Goal: Transaction & Acquisition: Purchase product/service

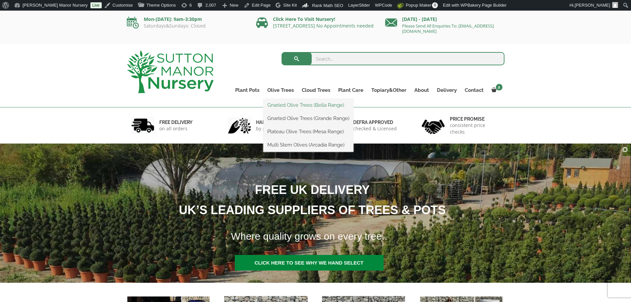
click at [276, 106] on link "Gnarled Olive Trees (Bella Range)" at bounding box center [308, 105] width 90 height 10
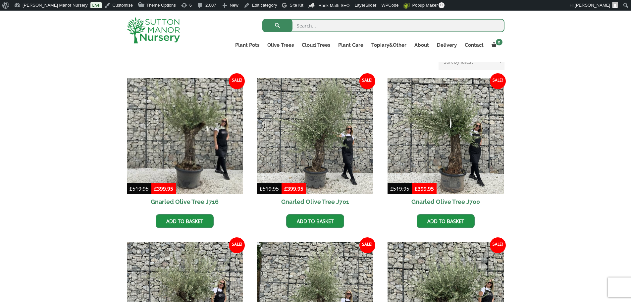
scroll to position [166, 0]
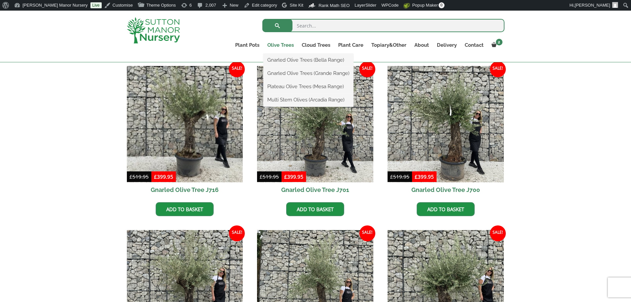
click at [284, 42] on link "Olive Trees" at bounding box center [280, 44] width 34 height 9
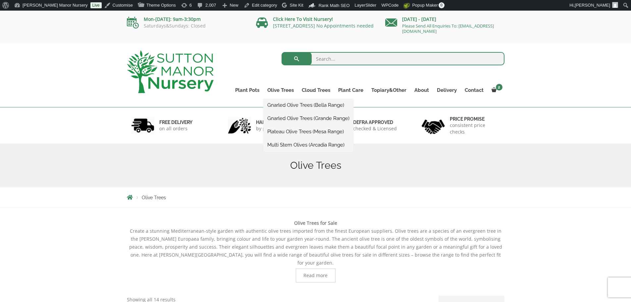
click at [295, 119] on link "Gnarled Olive Trees (Grande Range)" at bounding box center [308, 118] width 90 height 10
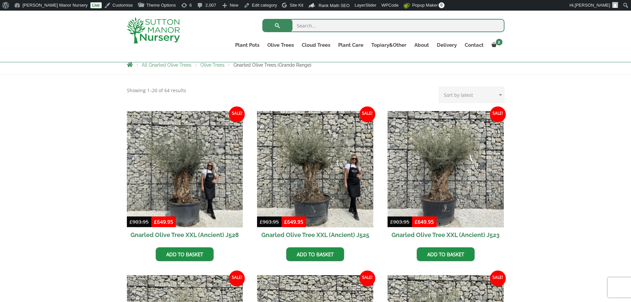
scroll to position [132, 0]
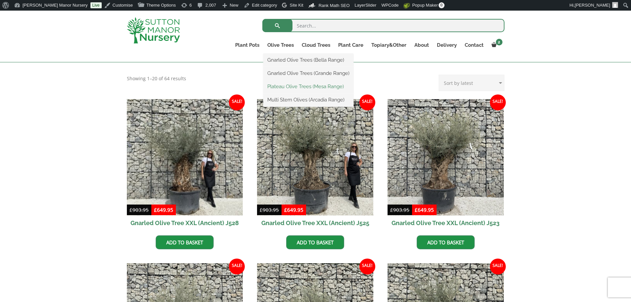
click at [296, 87] on link "Plateau Olive Trees (Mesa Range)" at bounding box center [308, 86] width 90 height 10
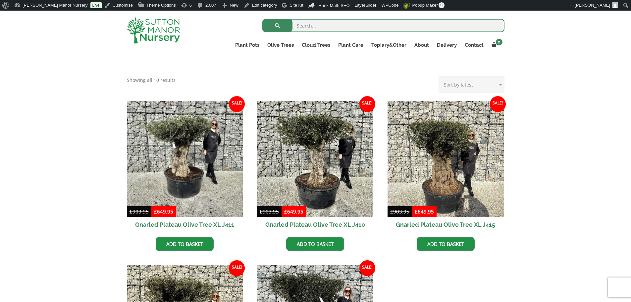
scroll to position [232, 0]
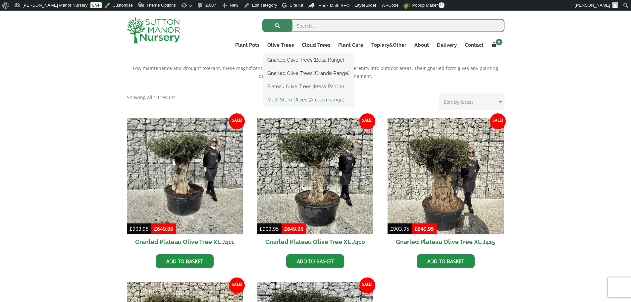
click at [299, 99] on link "Multi Stem Olives (Arcadia Range)" at bounding box center [308, 100] width 90 height 10
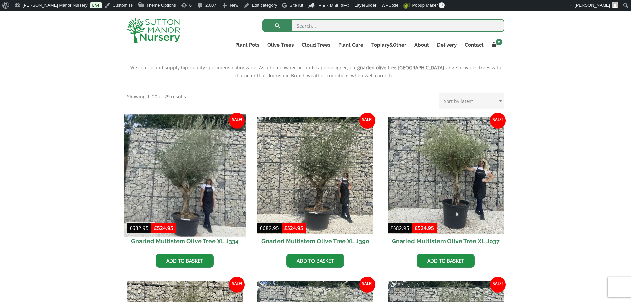
scroll to position [232, 0]
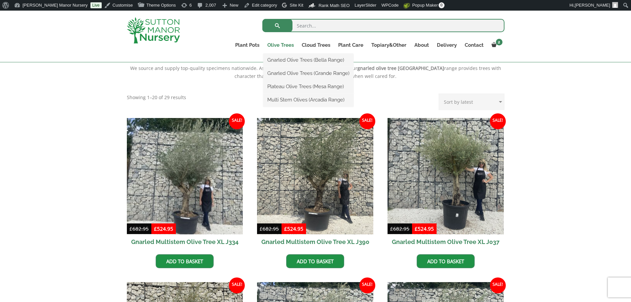
click at [284, 44] on link "Olive Trees" at bounding box center [280, 44] width 34 height 9
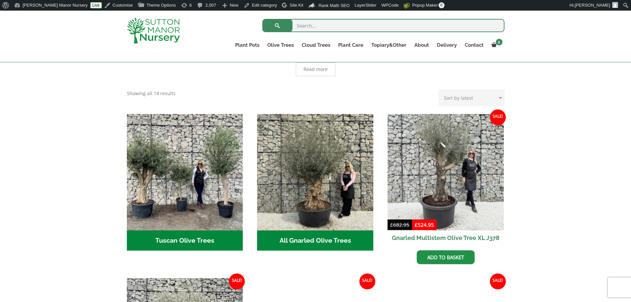
scroll to position [166, 0]
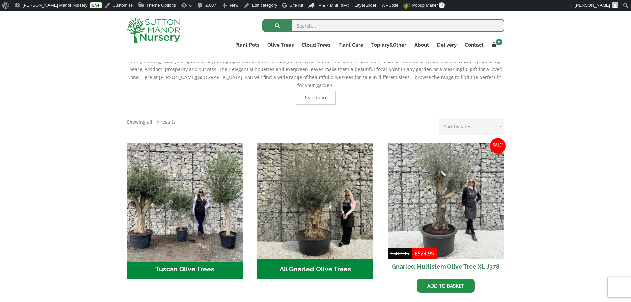
click at [216, 212] on img "Visit product category Tuscan Olive Trees" at bounding box center [185, 200] width 122 height 122
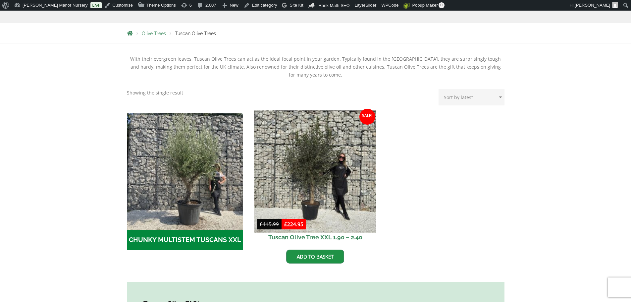
scroll to position [166, 0]
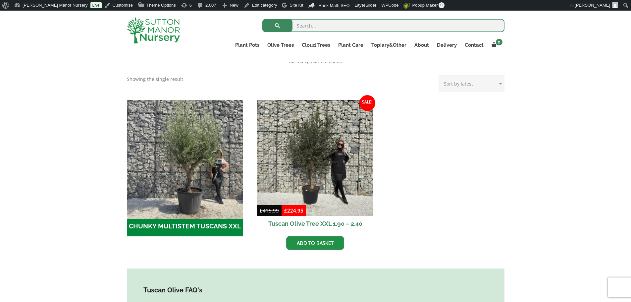
click at [183, 177] on img "Visit product category CHUNKY MULTISTEM TUSCANS XXL" at bounding box center [185, 158] width 122 height 122
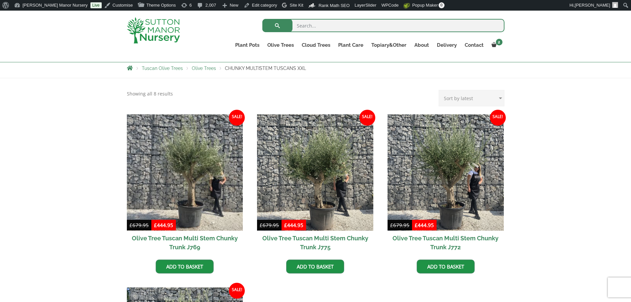
scroll to position [33, 0]
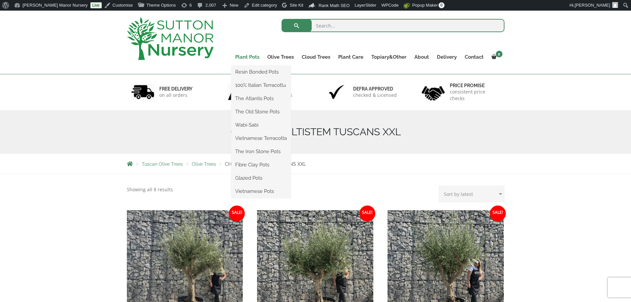
click at [247, 58] on link "Plant Pots" at bounding box center [247, 56] width 32 height 9
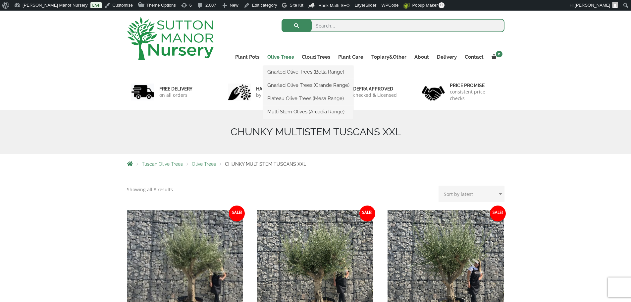
click at [290, 56] on link "Olive Trees" at bounding box center [280, 56] width 34 height 9
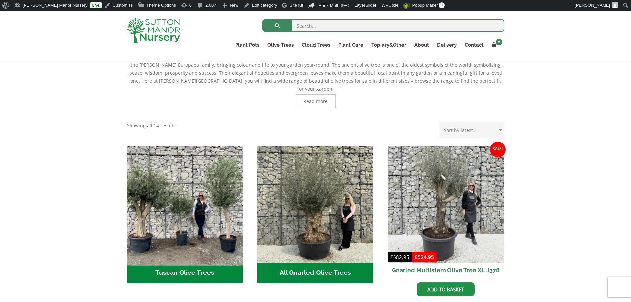
scroll to position [166, 0]
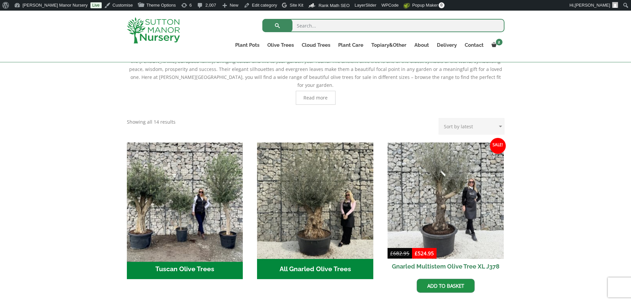
click at [187, 171] on img "Visit product category Tuscan Olive Trees" at bounding box center [185, 200] width 122 height 122
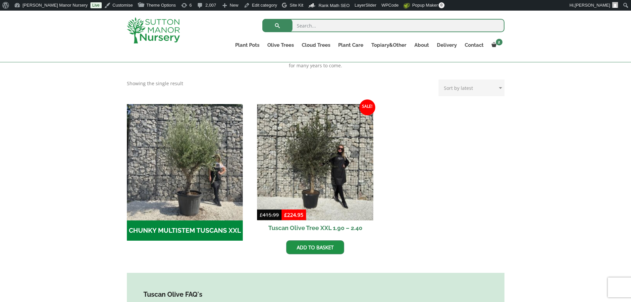
scroll to position [166, 0]
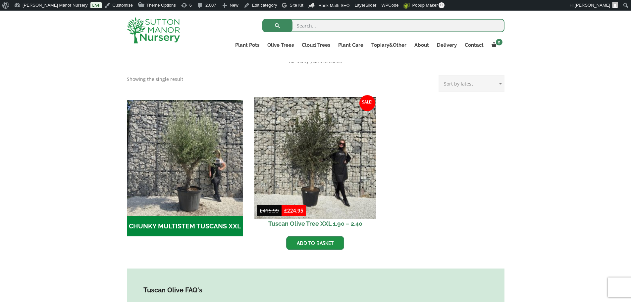
click at [351, 158] on img at bounding box center [315, 158] width 122 height 122
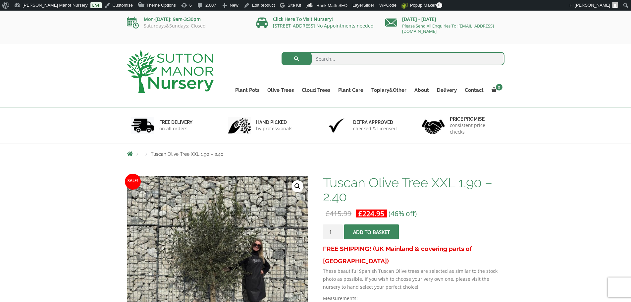
click at [190, 63] on img at bounding box center [170, 71] width 87 height 43
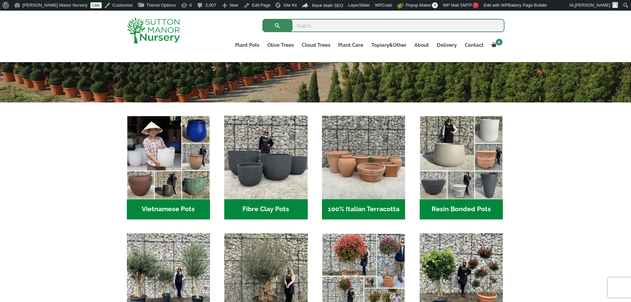
scroll to position [199, 0]
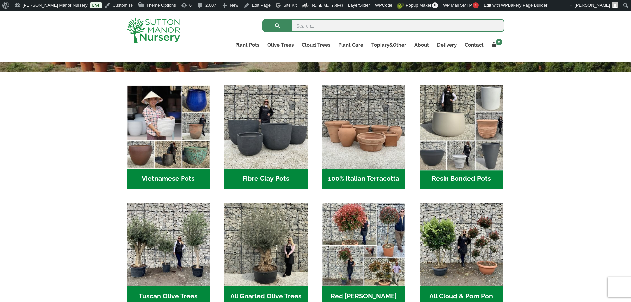
click at [471, 129] on img "Visit product category Resin Bonded Pots" at bounding box center [460, 126] width 87 height 87
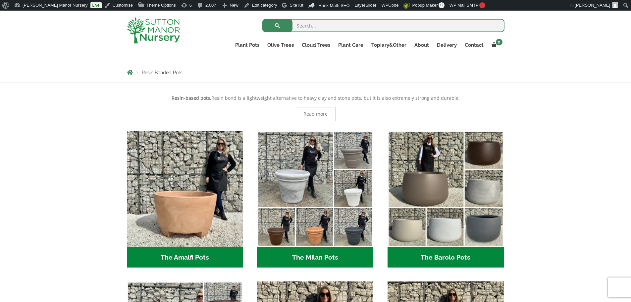
scroll to position [166, 0]
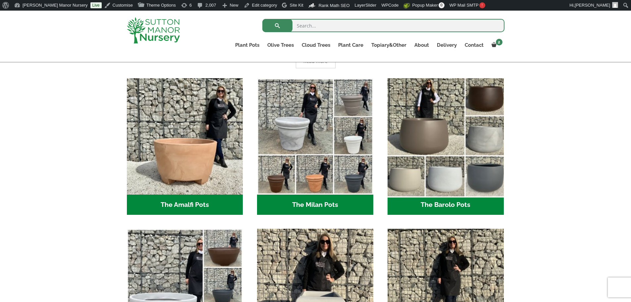
click at [435, 123] on img "Visit product category The Barolo Pots" at bounding box center [445, 136] width 122 height 122
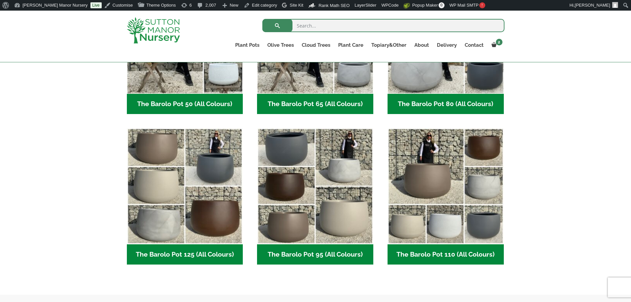
scroll to position [232, 0]
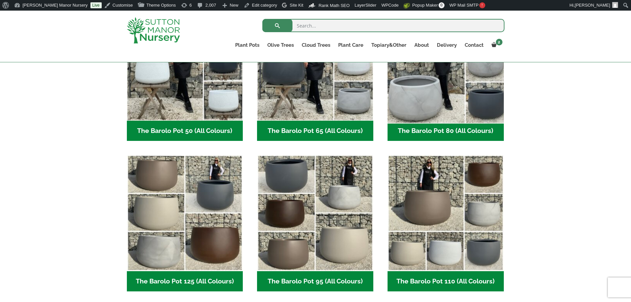
click at [416, 85] on img "Visit product category The Barolo Pot 80 (All Colours)" at bounding box center [445, 62] width 122 height 122
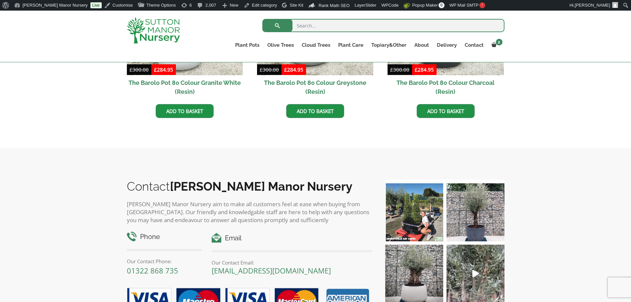
scroll to position [364, 0]
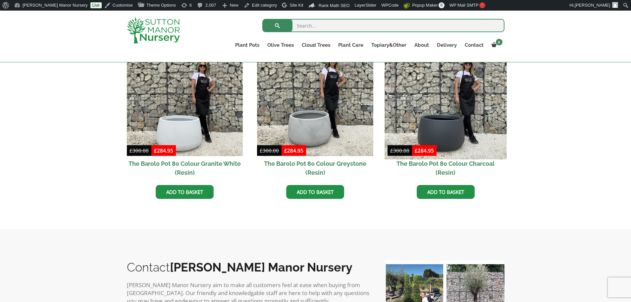
click at [435, 112] on img at bounding box center [445, 98] width 122 height 122
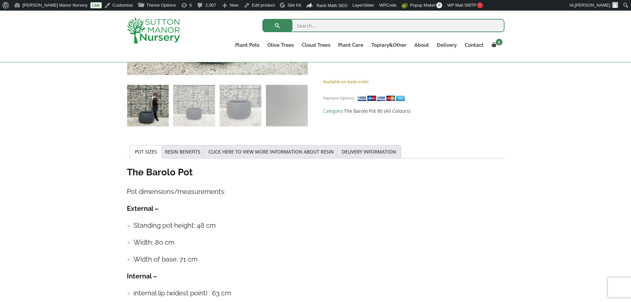
scroll to position [265, 0]
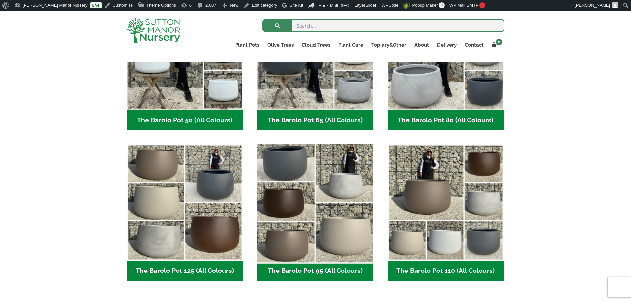
click at [315, 201] on img "Visit product category The Barolo Pot 95 (All Colours)" at bounding box center [315, 202] width 122 height 122
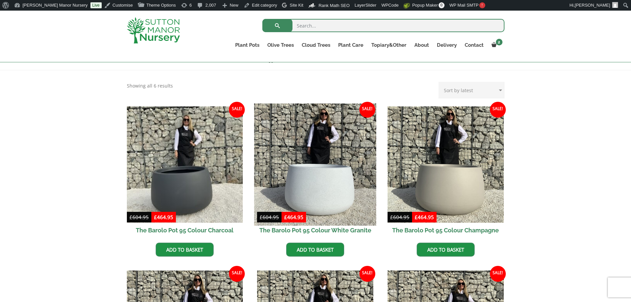
scroll to position [199, 0]
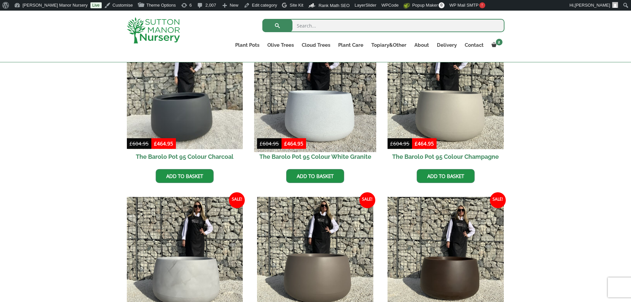
click at [346, 112] on img at bounding box center [315, 91] width 122 height 122
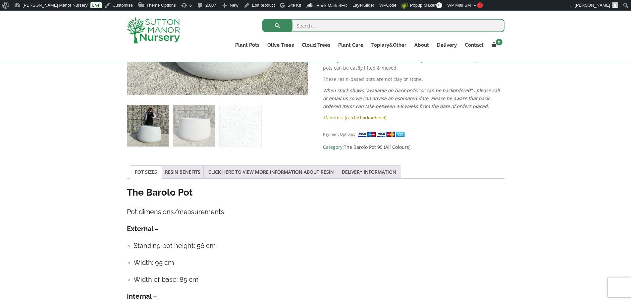
scroll to position [166, 0]
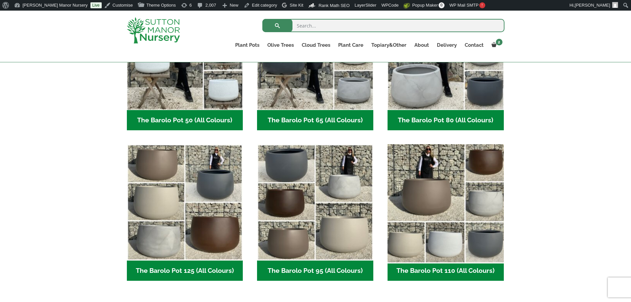
click at [448, 187] on img "Visit product category The Barolo Pot 110 (All Colours)" at bounding box center [445, 202] width 122 height 122
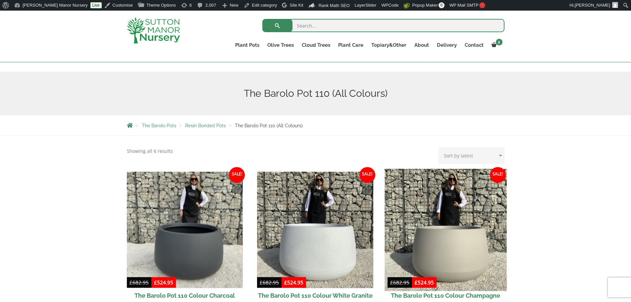
scroll to position [166, 0]
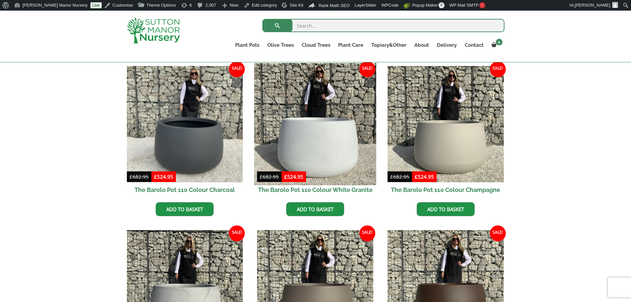
click at [320, 128] on img at bounding box center [315, 124] width 122 height 122
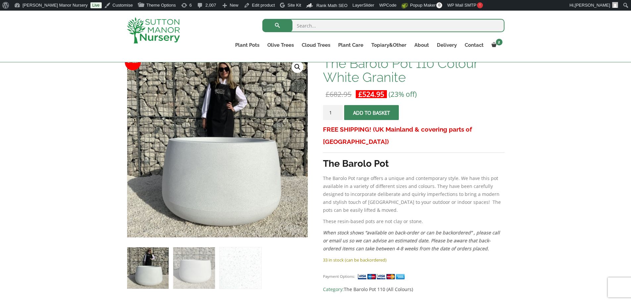
scroll to position [99, 0]
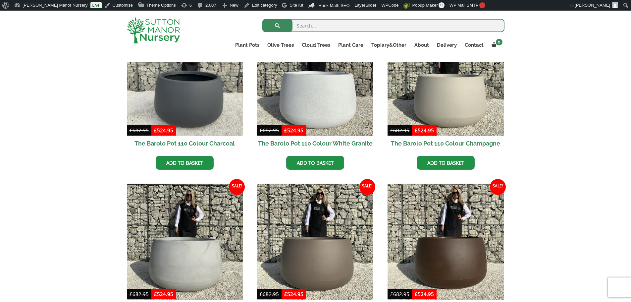
scroll to position [298, 0]
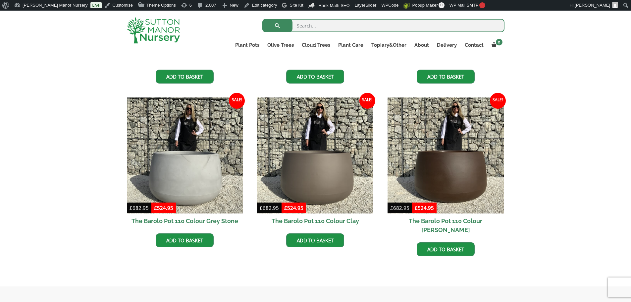
click at [171, 33] on img at bounding box center [153, 30] width 53 height 26
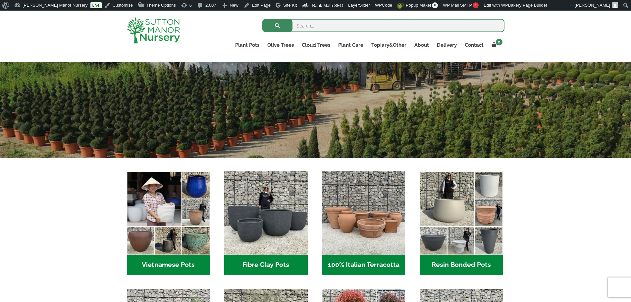
scroll to position [132, 0]
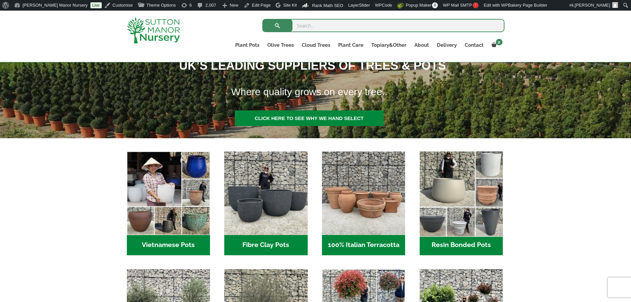
click at [449, 199] on img "Visit product category Resin Bonded Pots" at bounding box center [460, 192] width 87 height 87
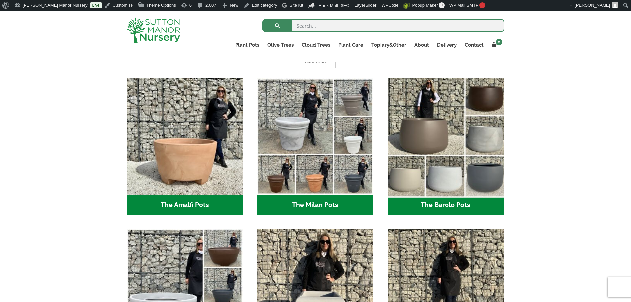
click at [435, 140] on img "Visit product category The Barolo Pots" at bounding box center [445, 136] width 122 height 122
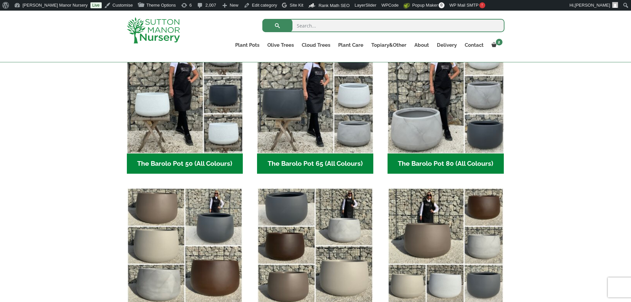
scroll to position [199, 0]
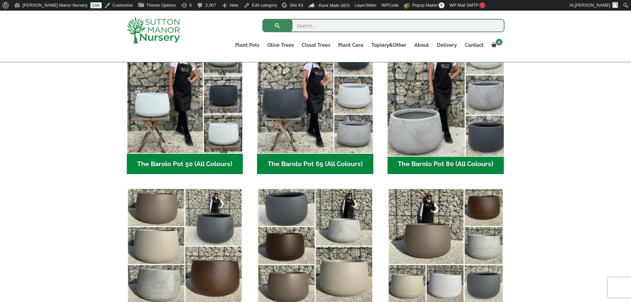
click at [440, 101] on img "Visit product category The Barolo Pot 80 (All Colours)" at bounding box center [445, 95] width 122 height 122
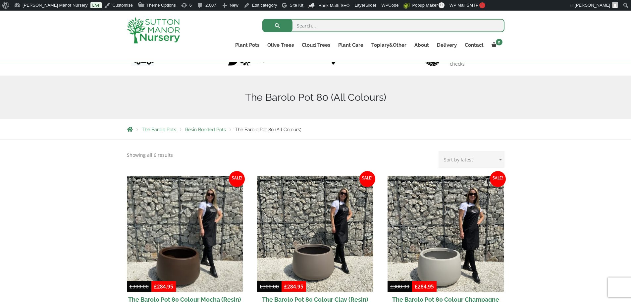
scroll to position [166, 0]
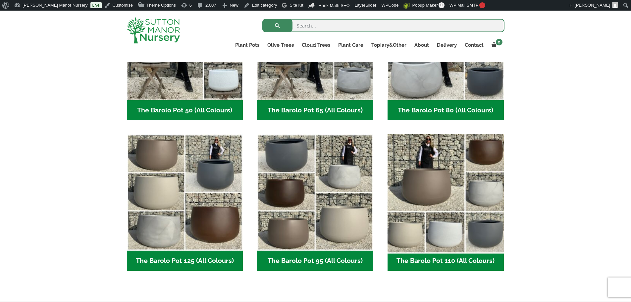
scroll to position [264, 0]
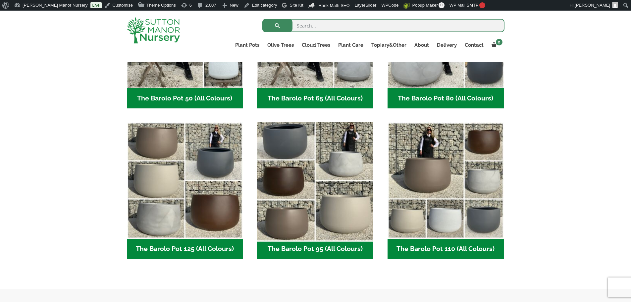
click at [334, 183] on img "Visit product category The Barolo Pot 95 (All Colours)" at bounding box center [315, 181] width 122 height 122
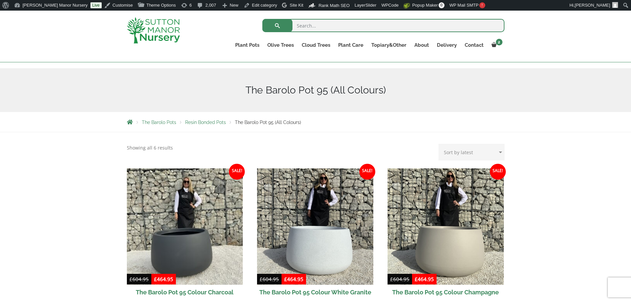
scroll to position [166, 0]
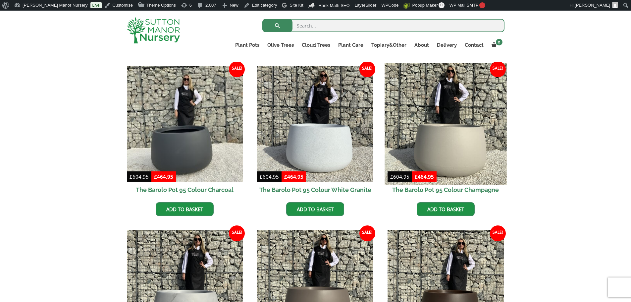
click at [439, 126] on img at bounding box center [445, 124] width 122 height 122
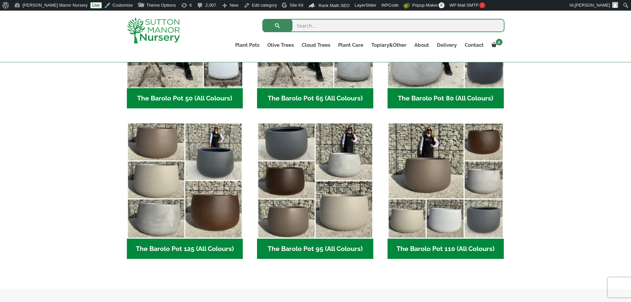
click at [453, 93] on h2 "The Barolo Pot 80 (All Colours) (6)" at bounding box center [445, 98] width 116 height 21
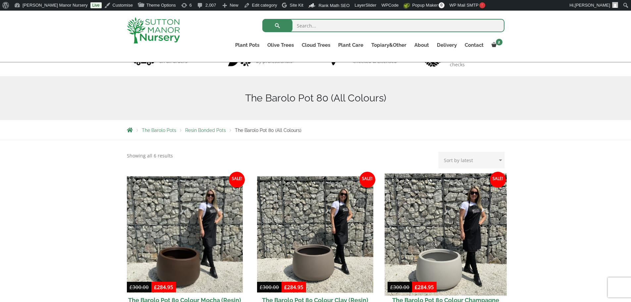
scroll to position [166, 0]
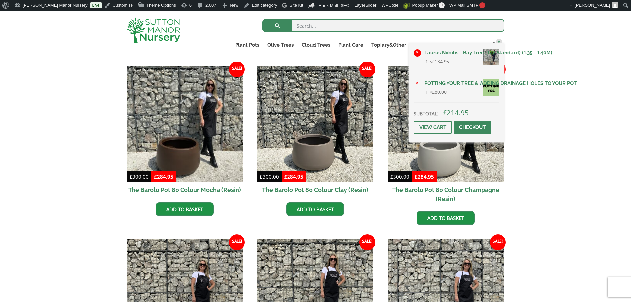
click at [418, 51] on link "×" at bounding box center [417, 52] width 7 height 7
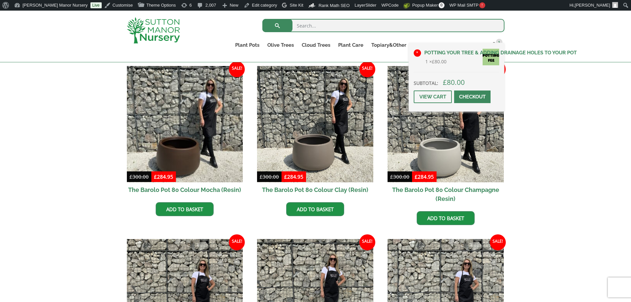
click at [419, 52] on link "×" at bounding box center [417, 52] width 7 height 7
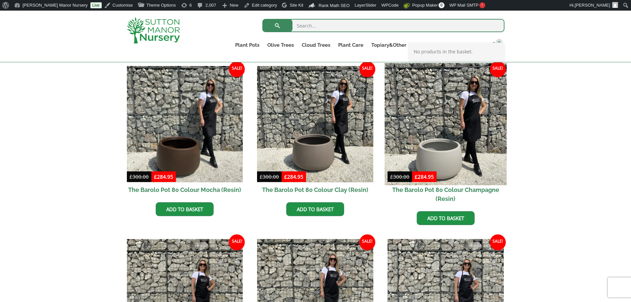
click at [450, 126] on img at bounding box center [445, 124] width 122 height 122
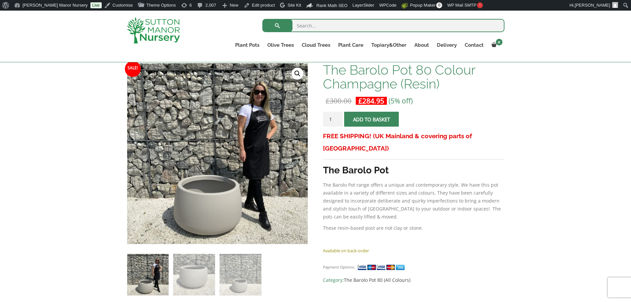
scroll to position [99, 0]
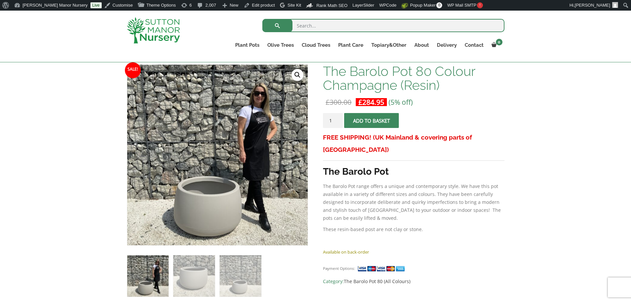
drag, startPoint x: 372, startPoint y: 124, endPoint x: 380, endPoint y: 127, distance: 9.1
click at [372, 121] on span "submit" at bounding box center [372, 121] width 0 height 0
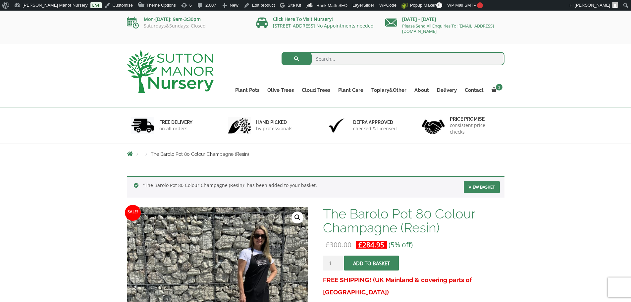
click at [326, 58] on input "search" at bounding box center [392, 58] width 223 height 13
type input "soil"
click at [281, 52] on button "submit" at bounding box center [296, 58] width 30 height 13
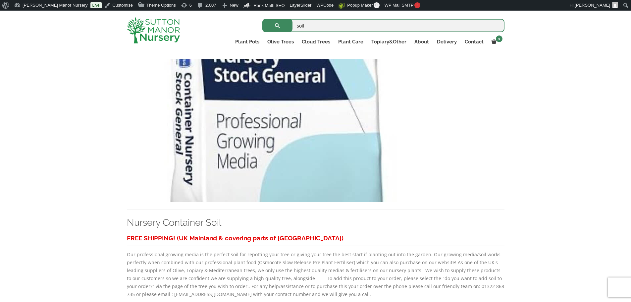
scroll to position [464, 0]
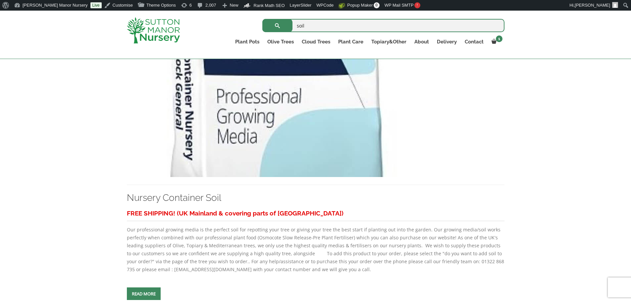
click at [289, 132] on img at bounding box center [275, 105] width 296 height 142
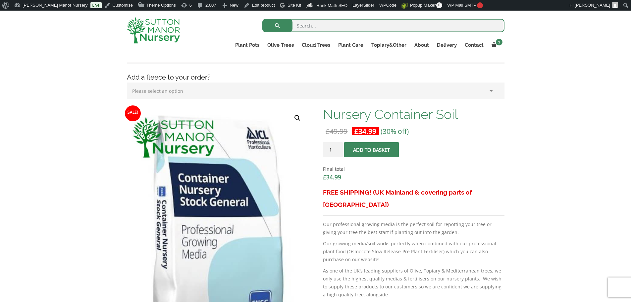
scroll to position [166, 0]
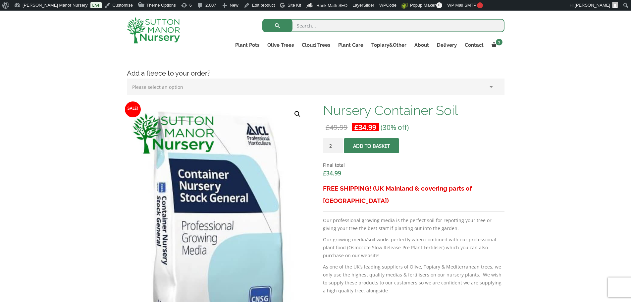
click at [336, 144] on input "2" at bounding box center [333, 145] width 20 height 15
click at [336, 144] on input "3" at bounding box center [333, 145] width 20 height 15
type input "4"
click at [336, 144] on input "4" at bounding box center [333, 145] width 20 height 15
click at [372, 146] on span "submit" at bounding box center [372, 146] width 0 height 0
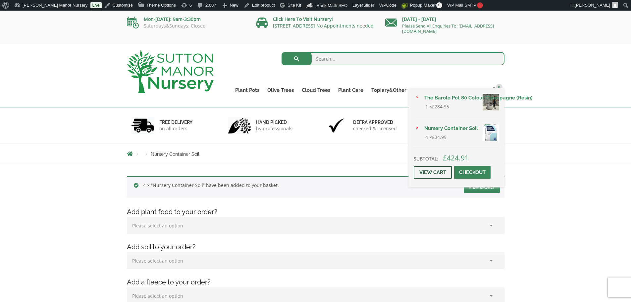
click at [432, 172] on link "View cart" at bounding box center [433, 172] width 38 height 13
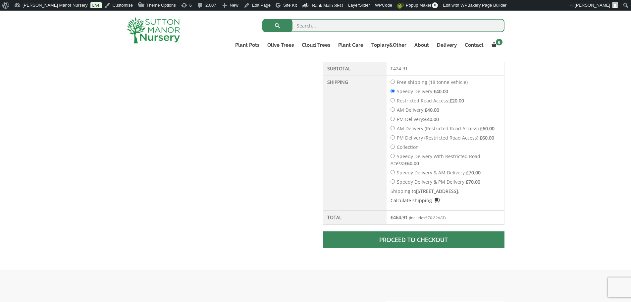
scroll to position [331, 0]
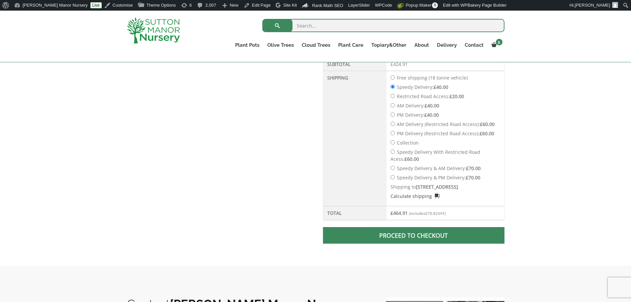
click at [414, 235] on span at bounding box center [414, 235] width 0 height 0
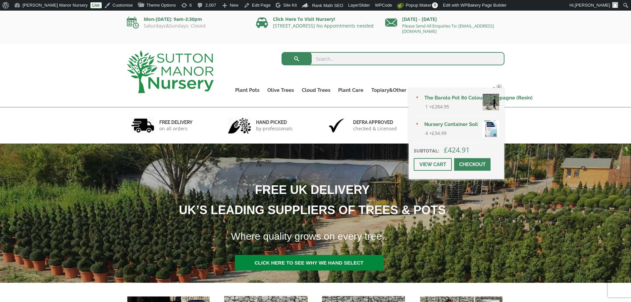
click at [472, 164] on span at bounding box center [472, 164] width 0 height 0
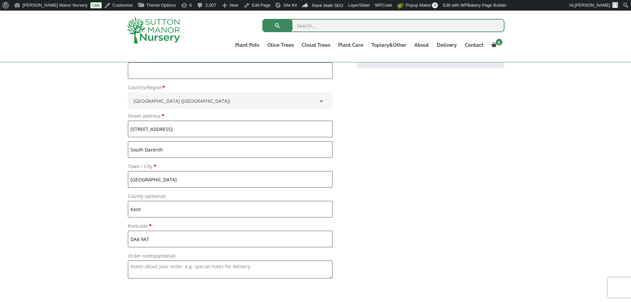
scroll to position [596, 0]
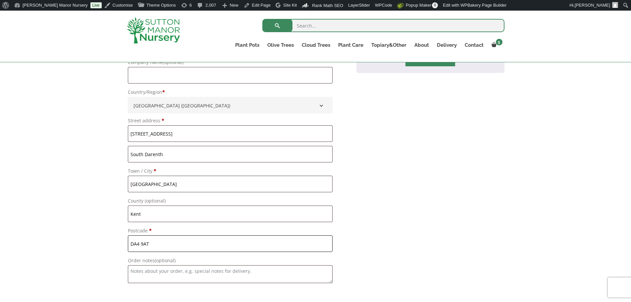
drag, startPoint x: 168, startPoint y: 245, endPoint x: 34, endPoint y: 245, distance: 134.1
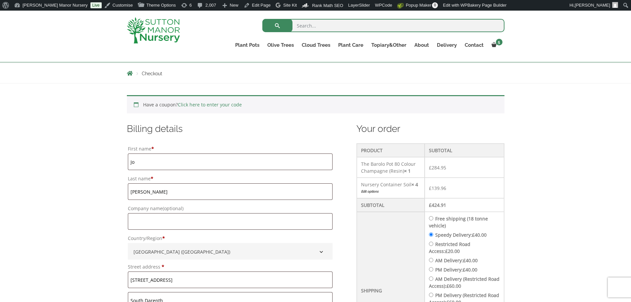
scroll to position [0, 0]
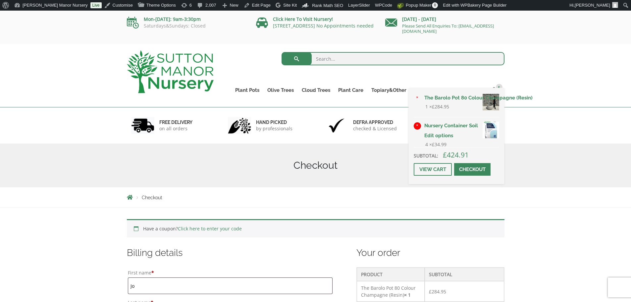
click at [418, 127] on link "×" at bounding box center [417, 125] width 7 height 7
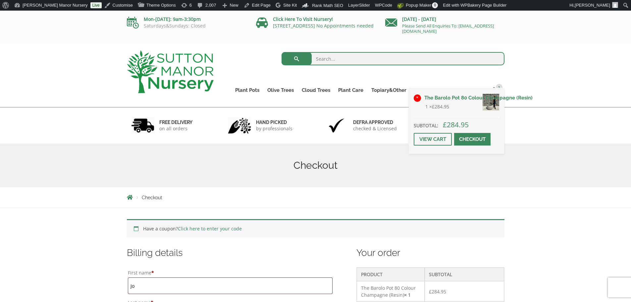
click at [415, 97] on link "×" at bounding box center [417, 97] width 7 height 7
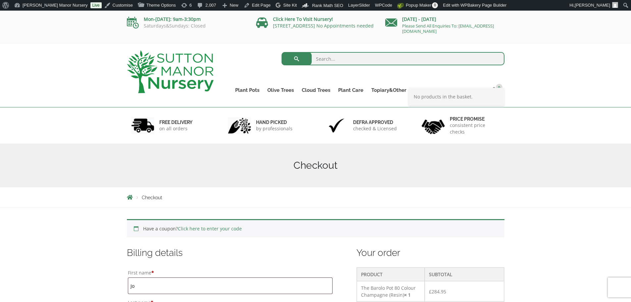
click at [195, 64] on img at bounding box center [170, 71] width 87 height 43
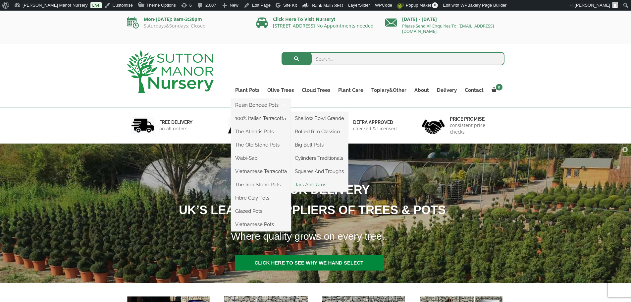
click at [312, 185] on link "Jars And Urns" at bounding box center [319, 184] width 57 height 10
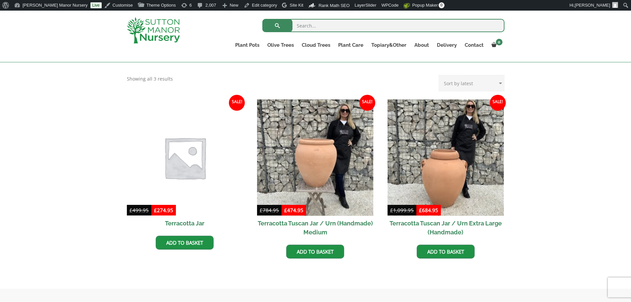
scroll to position [265, 0]
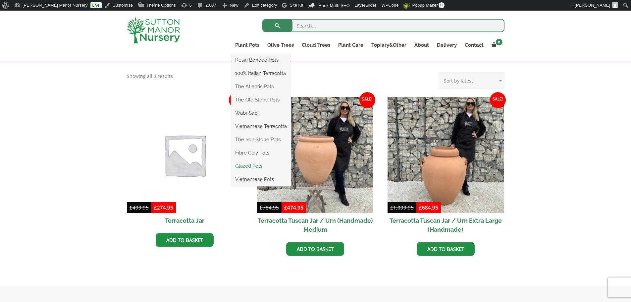
click at [246, 165] on link "Glazed Pots" at bounding box center [261, 166] width 60 height 10
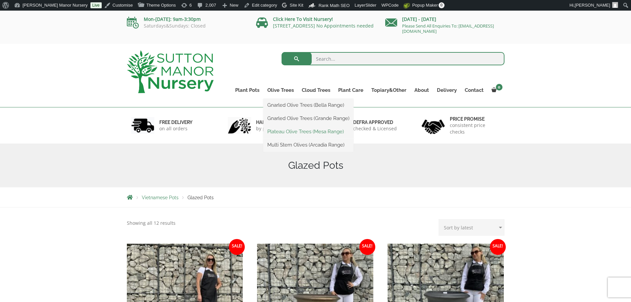
click at [299, 131] on link "Plateau Olive Trees (Mesa Range)" at bounding box center [308, 131] width 90 height 10
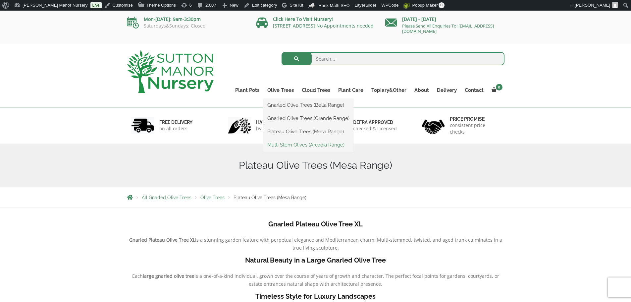
click at [297, 143] on link "Multi Stem Olives (Arcadia Range)" at bounding box center [308, 145] width 90 height 10
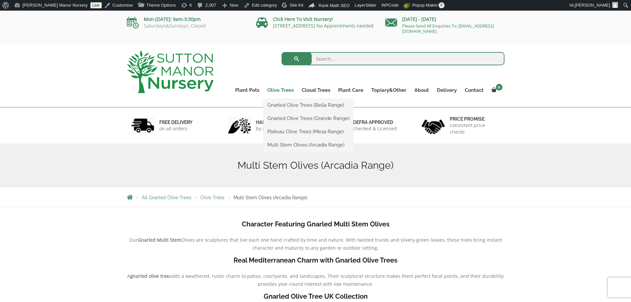
click at [280, 89] on link "Olive Trees" at bounding box center [280, 89] width 34 height 9
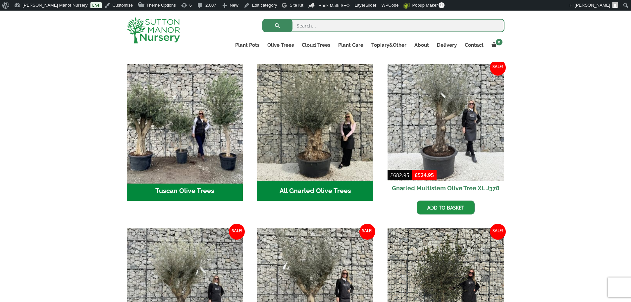
scroll to position [166, 0]
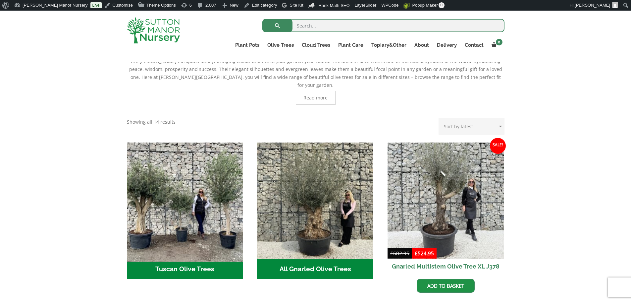
click at [145, 178] on img "Visit product category Tuscan Olive Trees" at bounding box center [185, 200] width 122 height 122
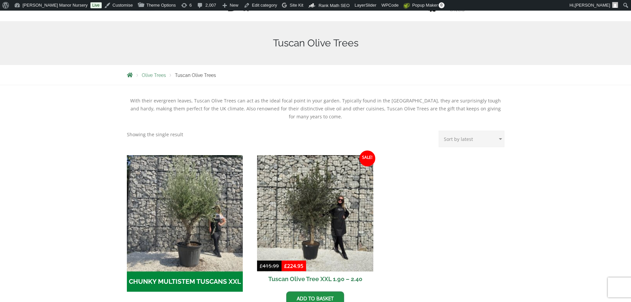
scroll to position [132, 0]
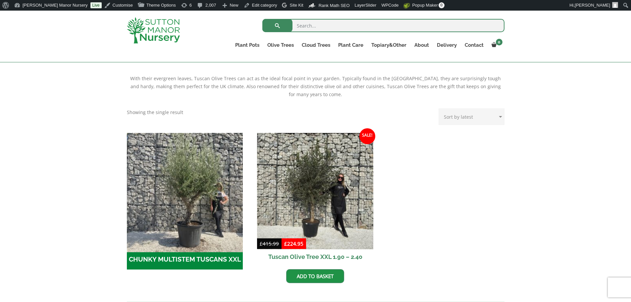
click at [185, 205] on img "Visit product category CHUNKY MULTISTEM TUSCANS XXL" at bounding box center [185, 191] width 122 height 122
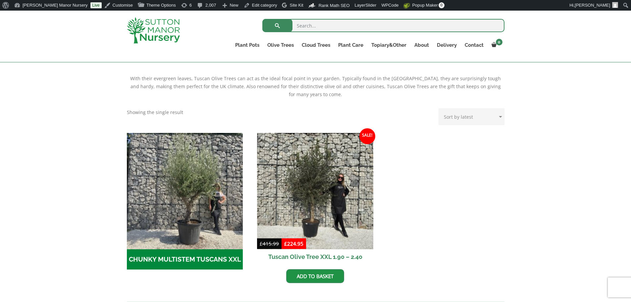
click at [459, 291] on ul "CHUNKY MULTISTEM TUSCANS XXL (4) Sale! £ 415.99 Original price was: £415.99. £ …" at bounding box center [315, 215] width 377 height 164
click at [161, 30] on img at bounding box center [153, 30] width 53 height 26
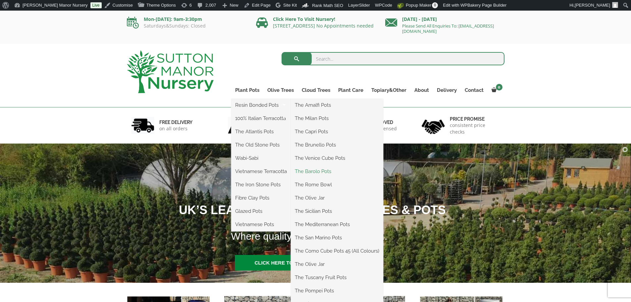
click at [319, 170] on link "The Barolo Pots" at bounding box center [337, 171] width 92 height 10
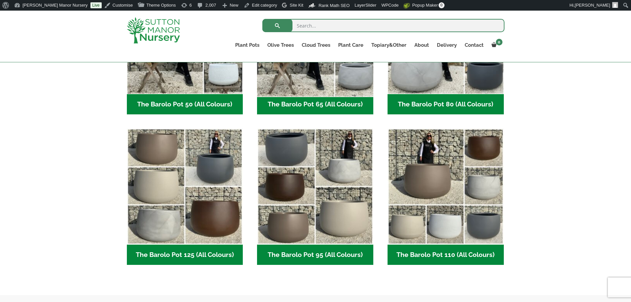
scroll to position [265, 0]
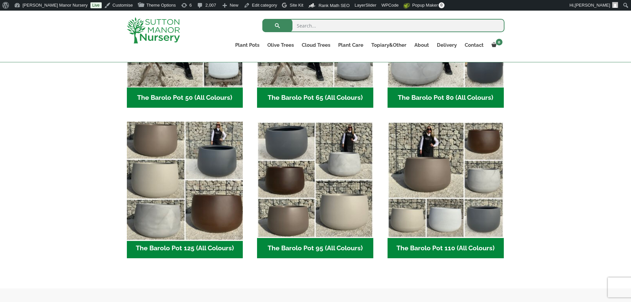
click at [192, 191] on img "Visit product category The Barolo Pot 125 (All Colours)" at bounding box center [185, 180] width 122 height 122
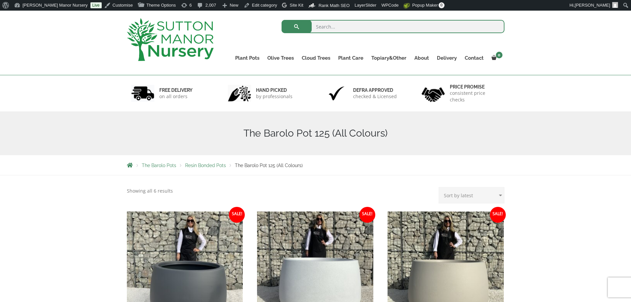
scroll to position [166, 0]
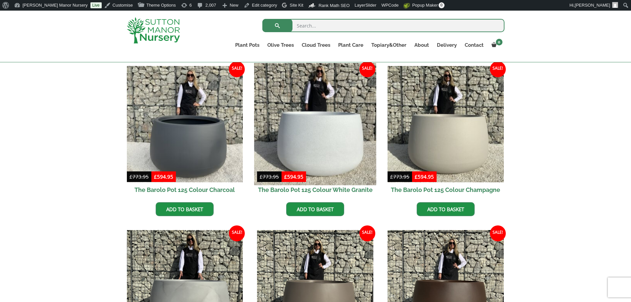
click at [328, 139] on img at bounding box center [315, 124] width 122 height 122
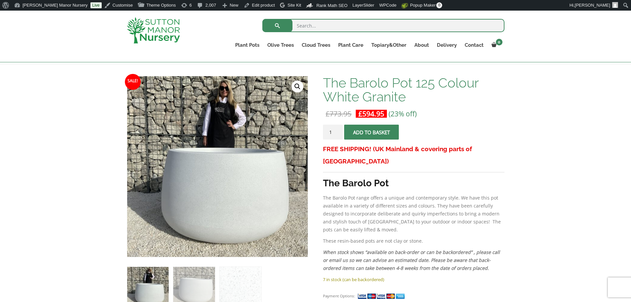
scroll to position [99, 0]
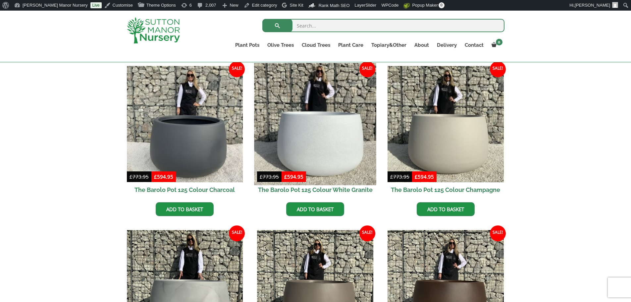
click at [311, 116] on img at bounding box center [315, 124] width 122 height 122
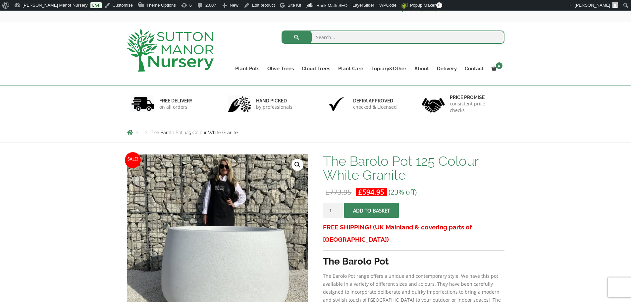
scroll to position [66, 0]
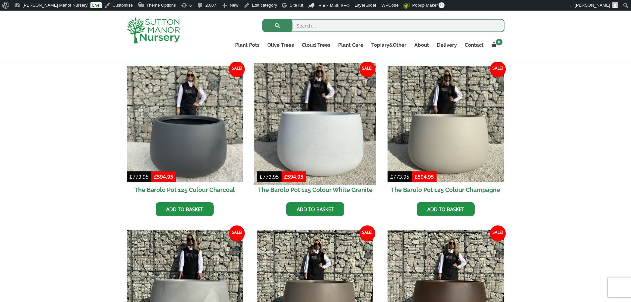
click at [323, 142] on img at bounding box center [315, 124] width 122 height 122
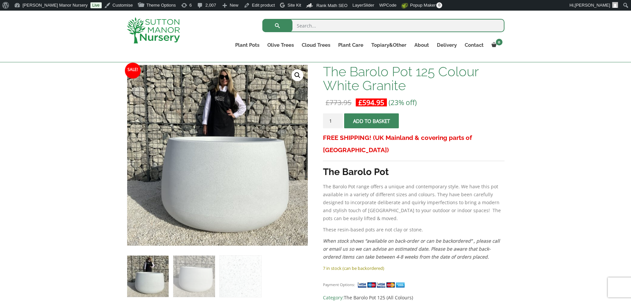
scroll to position [99, 0]
